Goal: Find specific page/section: Find specific page/section

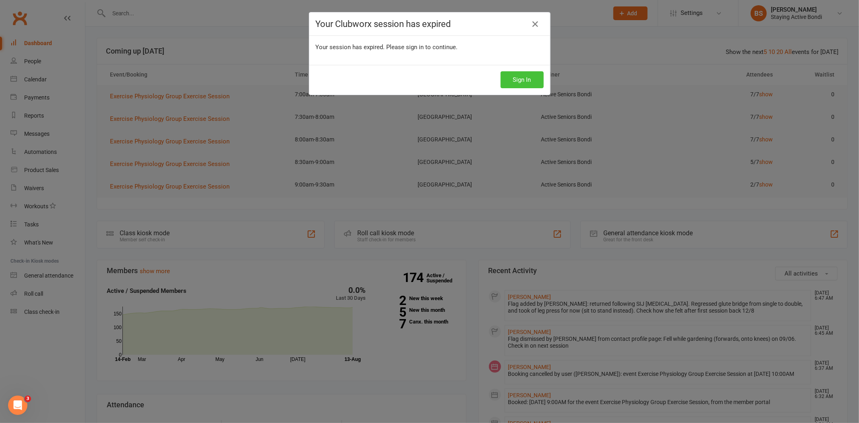
click at [516, 78] on button "Sign In" at bounding box center [521, 79] width 43 height 17
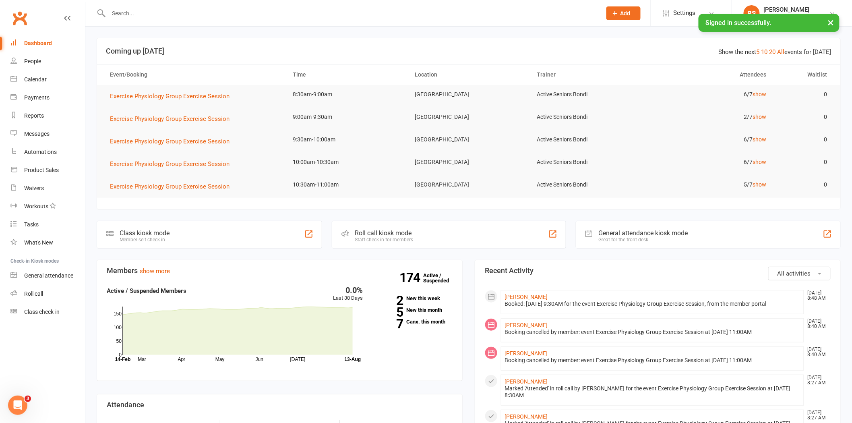
click at [139, 14] on input "text" at bounding box center [351, 13] width 490 height 11
drag, startPoint x: 303, startPoint y: 3, endPoint x: 307, endPoint y: 7, distance: 6.3
click at [304, 3] on div at bounding box center [346, 13] width 499 height 26
click at [312, 17] on input "text" at bounding box center [351, 13] width 490 height 11
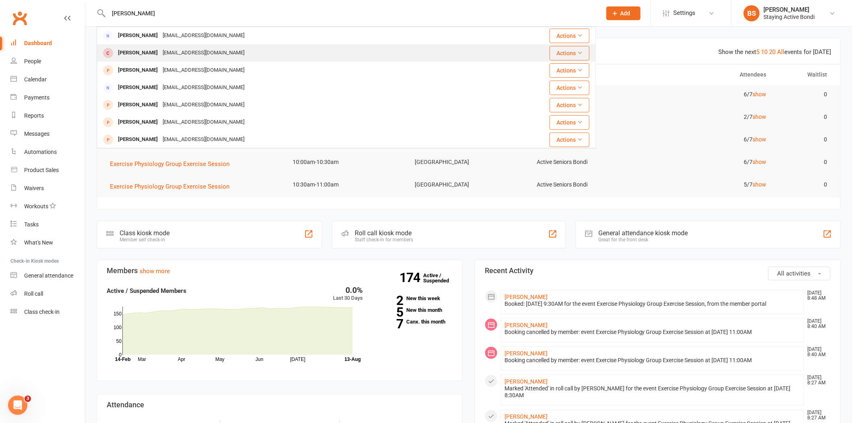
type input "wilson"
click at [276, 56] on div "Joanna Wilson Jw7279414@gmail.com" at bounding box center [288, 53] width 382 height 17
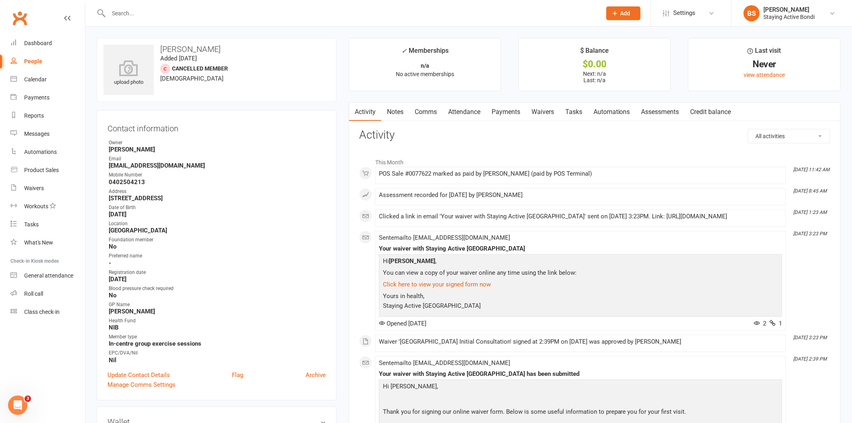
click at [520, 113] on link "Payments" at bounding box center [506, 112] width 40 height 19
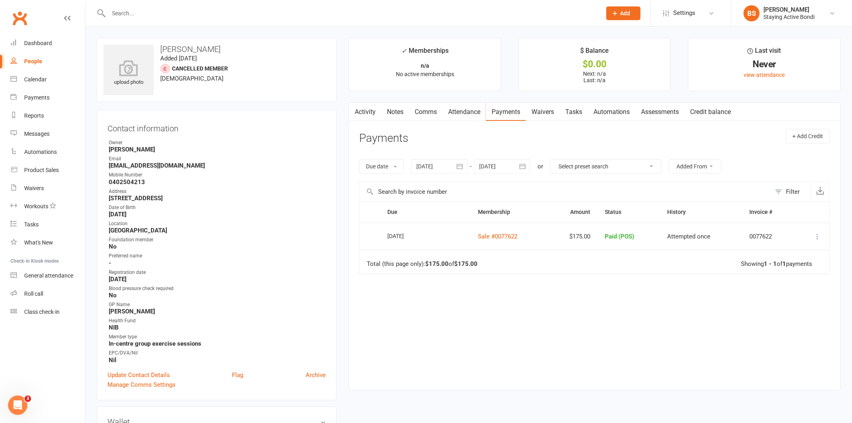
click at [665, 110] on link "Assessments" at bounding box center [660, 112] width 49 height 19
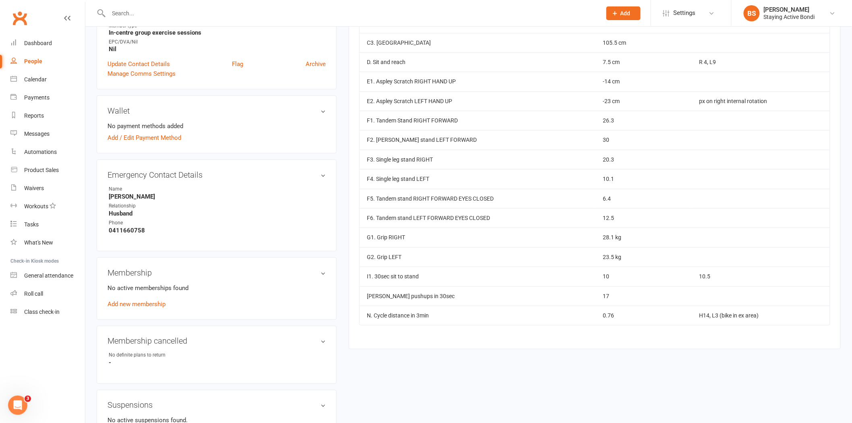
scroll to position [313, 0]
